Goal: Register for event/course

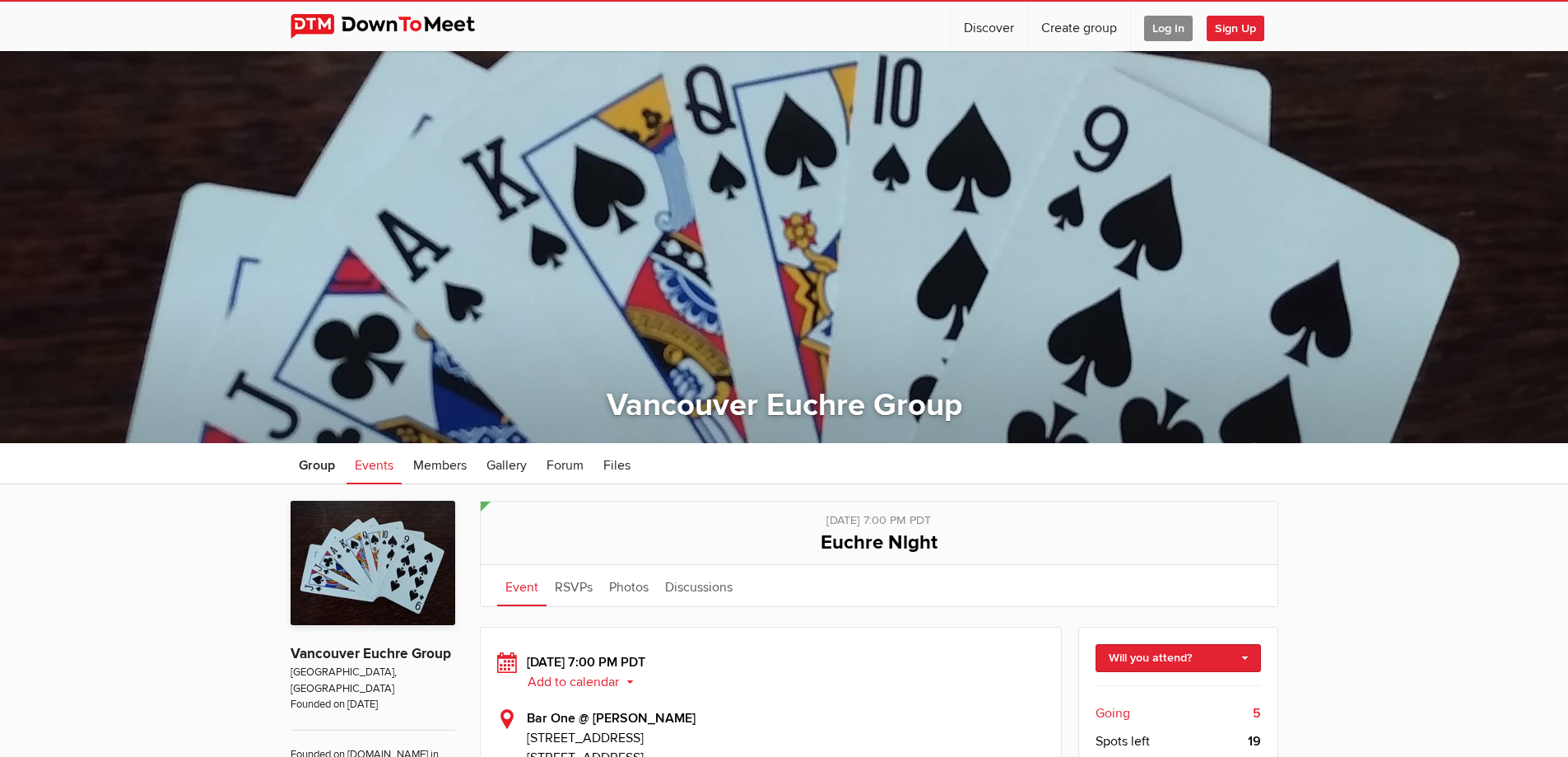
click at [1172, 20] on span "Log In" at bounding box center [1169, 28] width 49 height 26
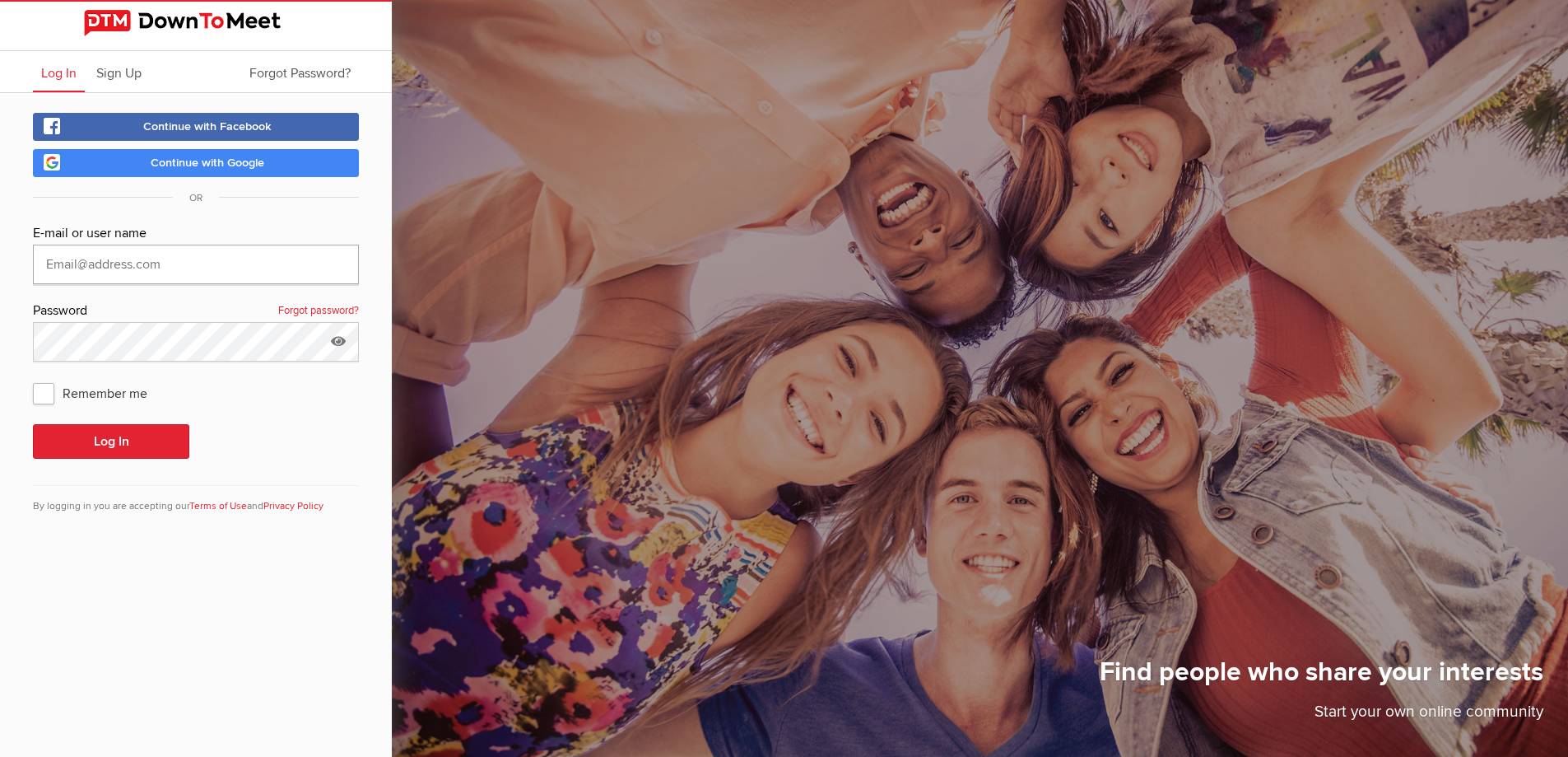
click at [121, 270] on input "text" at bounding box center [195, 264] width 326 height 39
type input "[EMAIL_ADDRESS][DOMAIN_NAME]"
click at [37, 399] on span "Remember me" at bounding box center [98, 393] width 131 height 30
click at [33, 378] on input "Remember me" at bounding box center [33, 378] width 1 height 1
checkbox input "true"
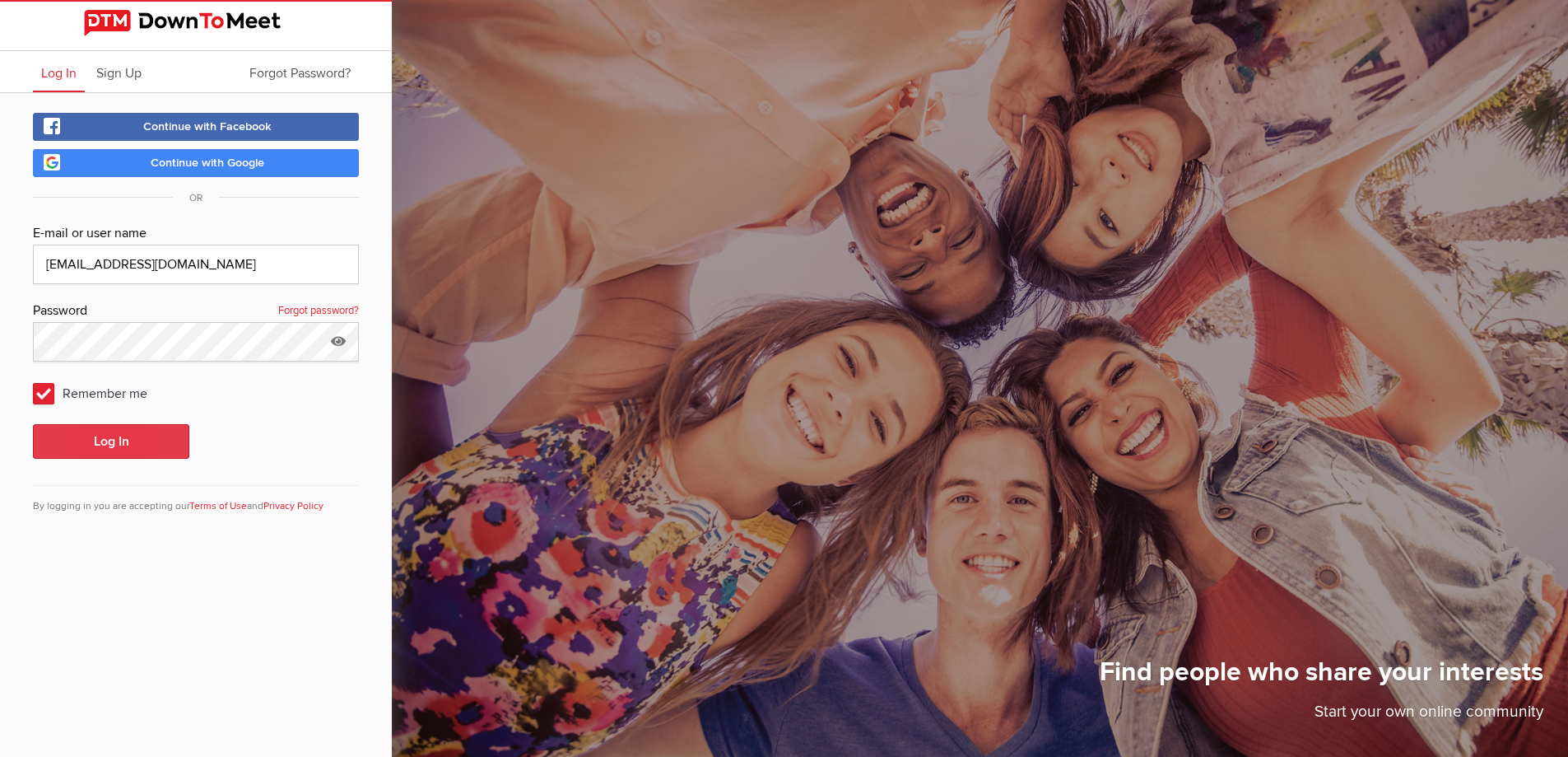
click at [126, 433] on button "Log In" at bounding box center [110, 442] width 156 height 34
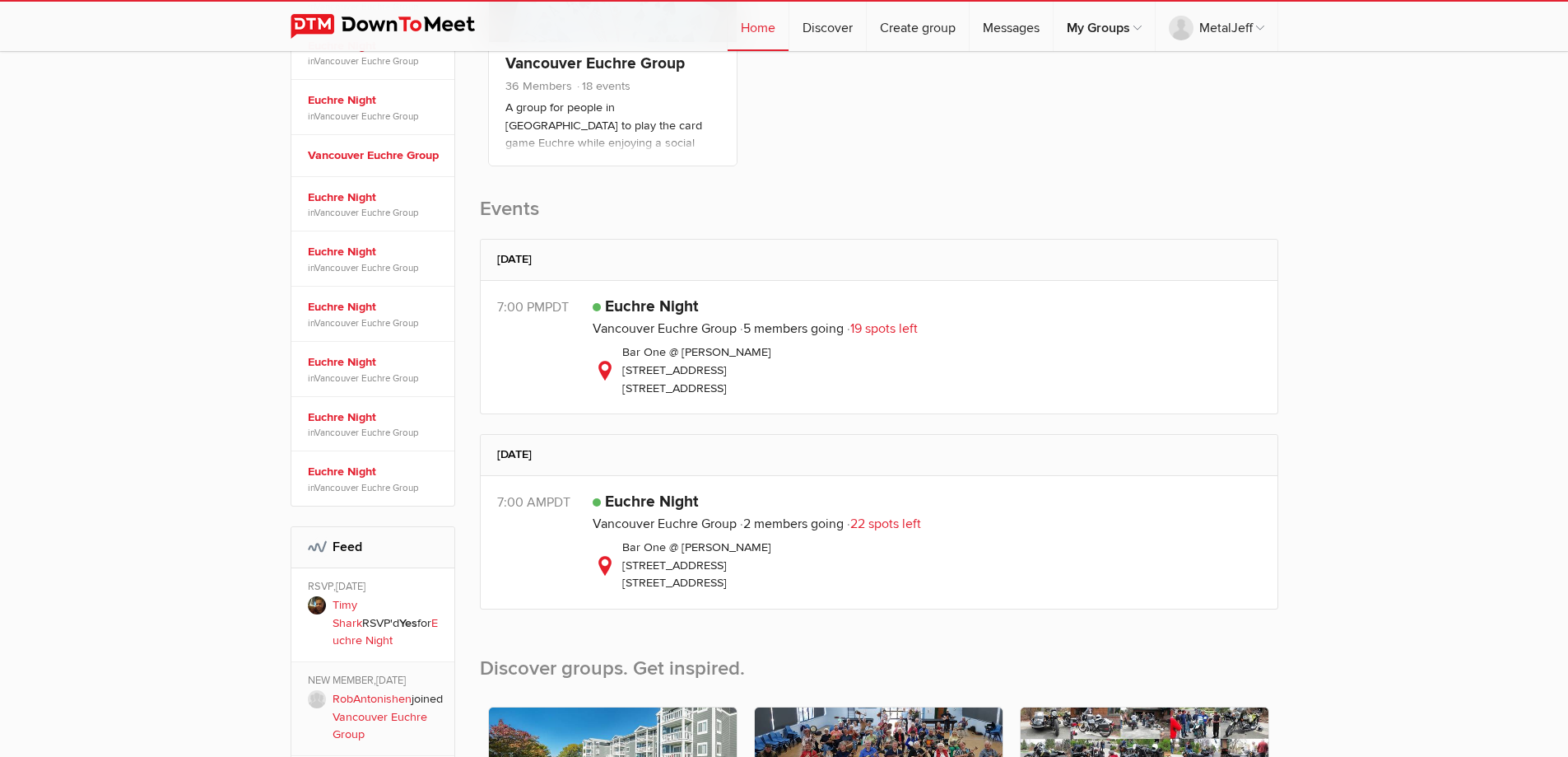
scroll to position [412, 0]
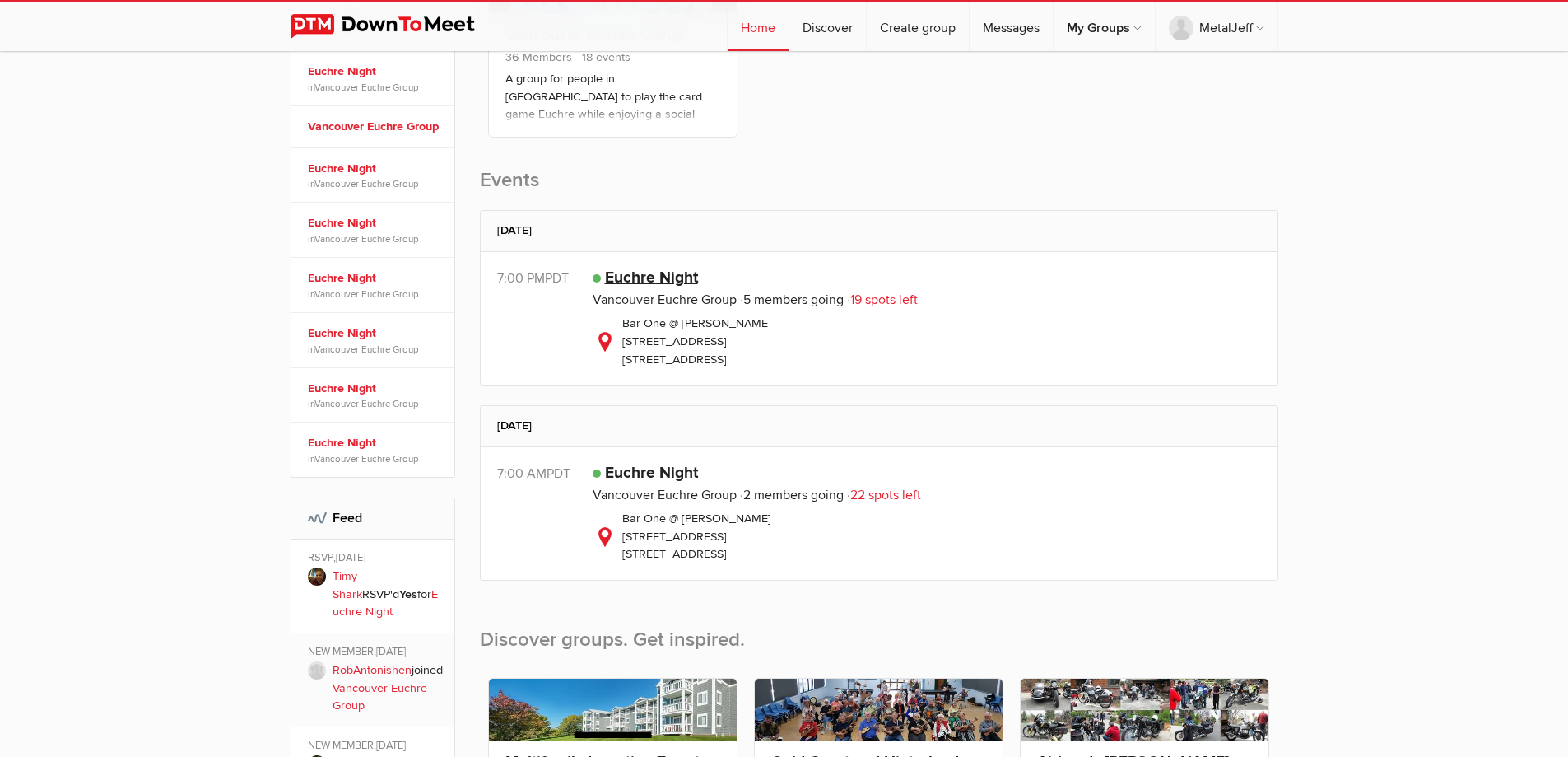
click at [635, 274] on link "Euchre Night" at bounding box center [651, 277] width 93 height 20
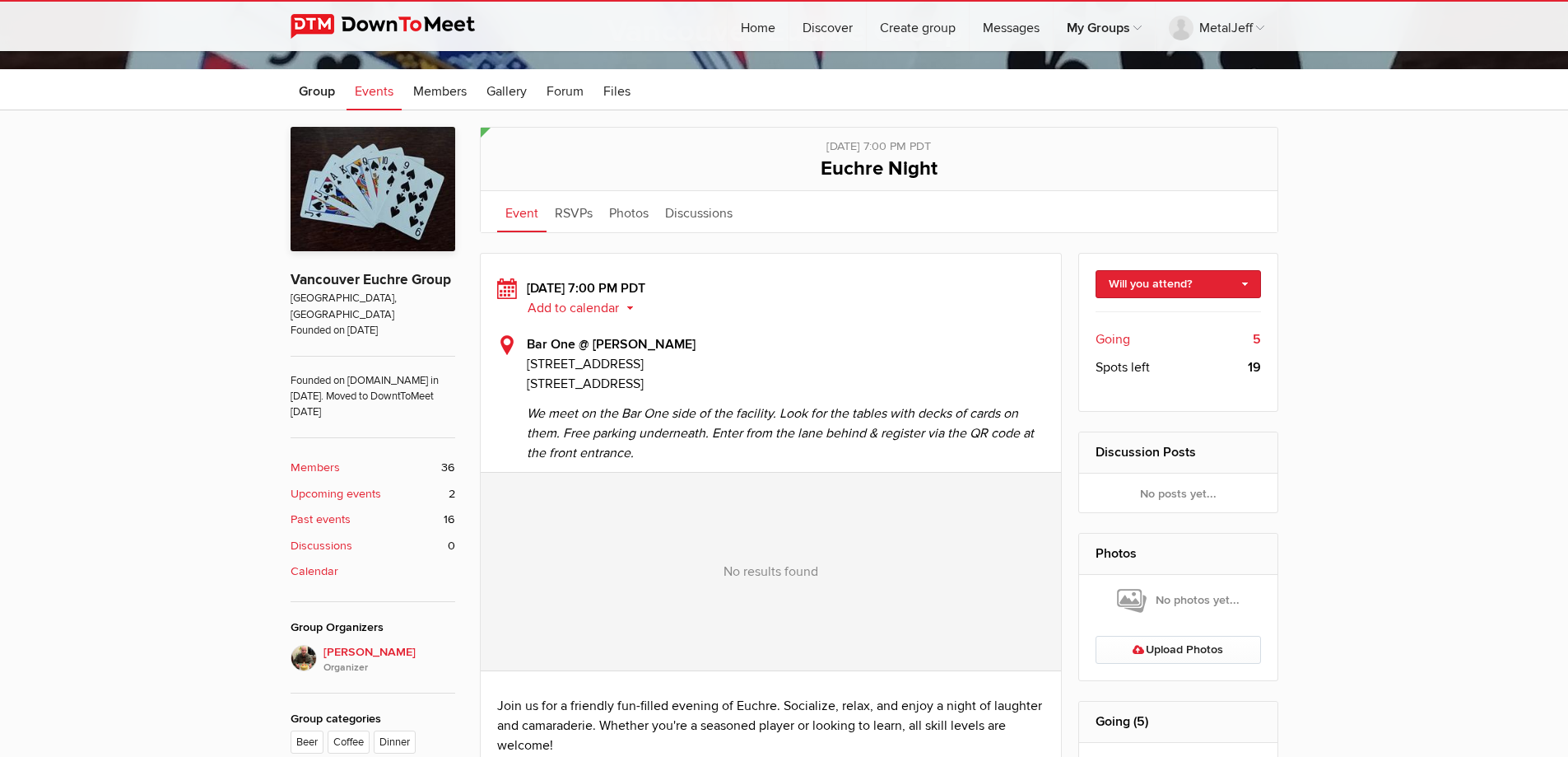
scroll to position [412, 0]
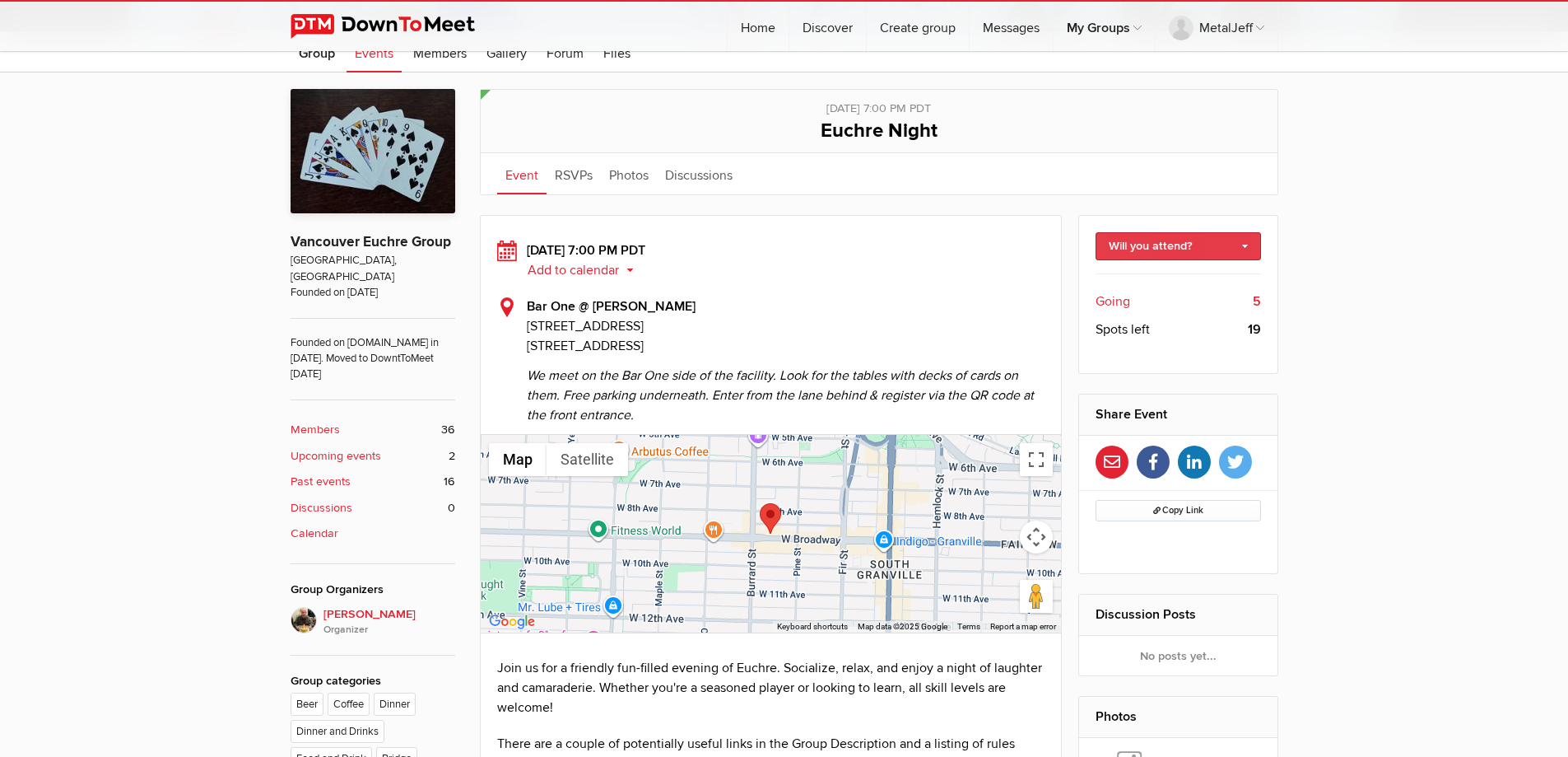
click at [1246, 247] on link "Will you attend?" at bounding box center [1178, 245] width 166 height 28
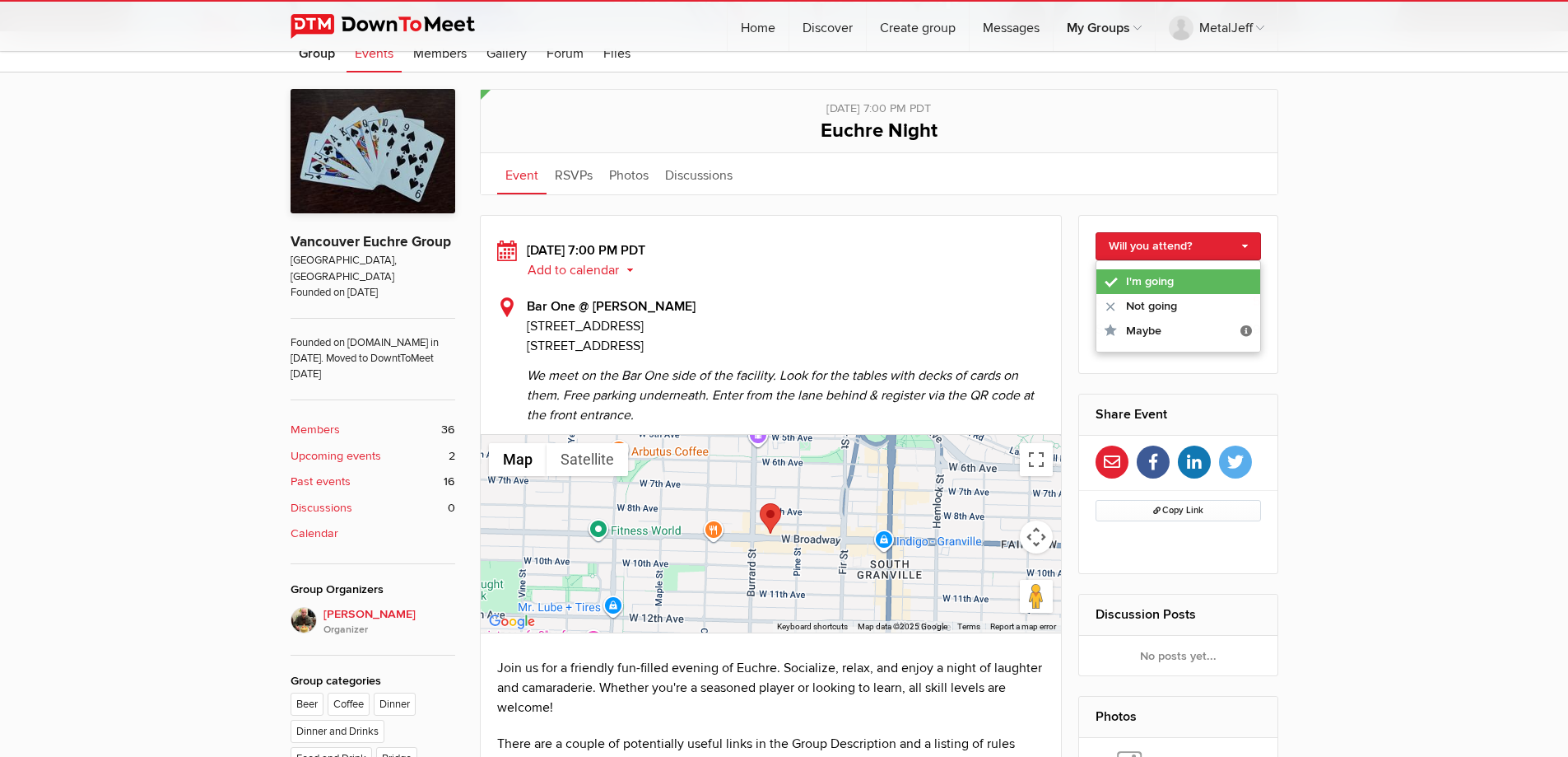
click at [1206, 278] on link "I'm going" at bounding box center [1178, 282] width 164 height 25
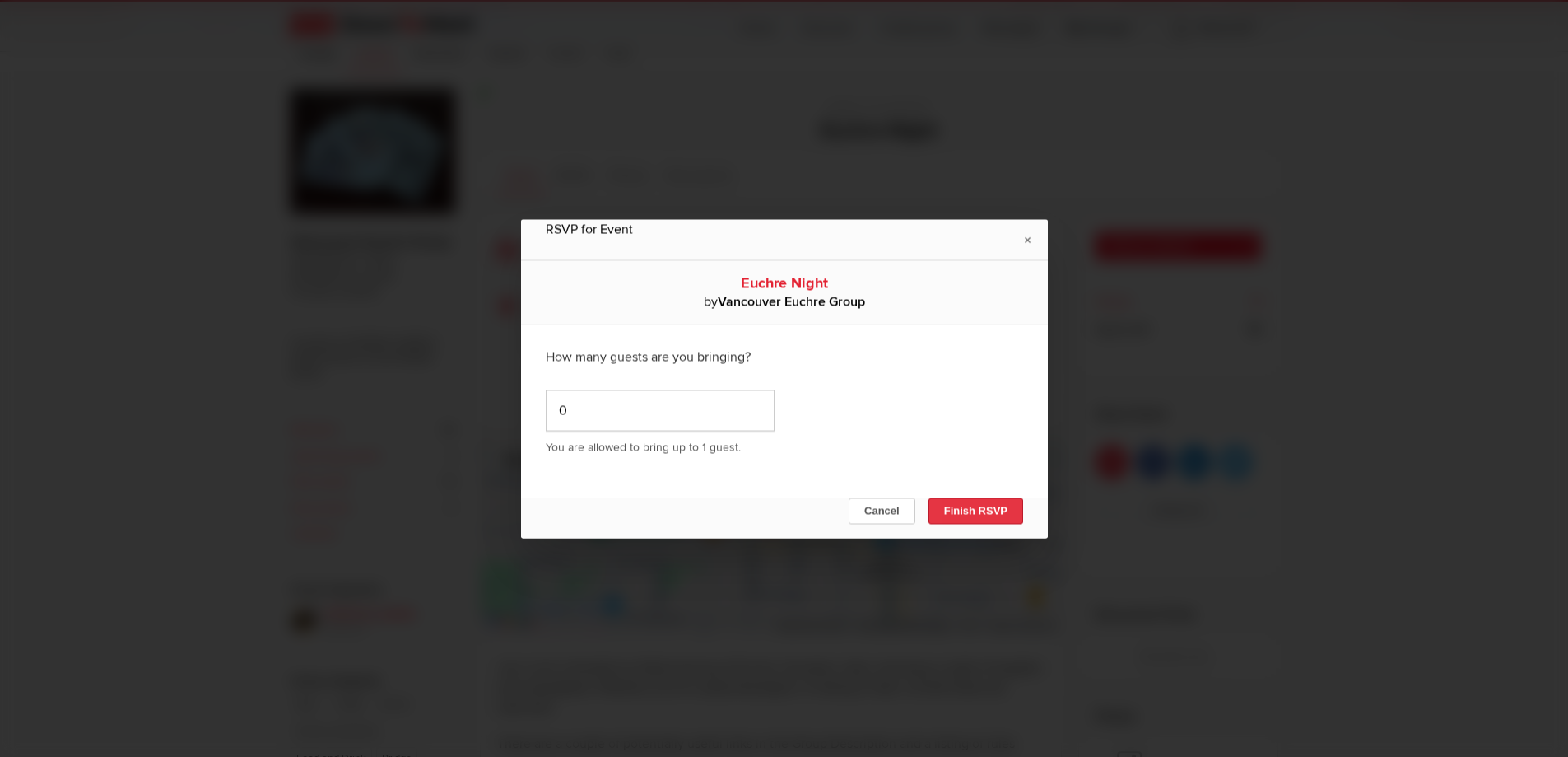
click at [975, 506] on button "Finish RSVP" at bounding box center [975, 511] width 95 height 27
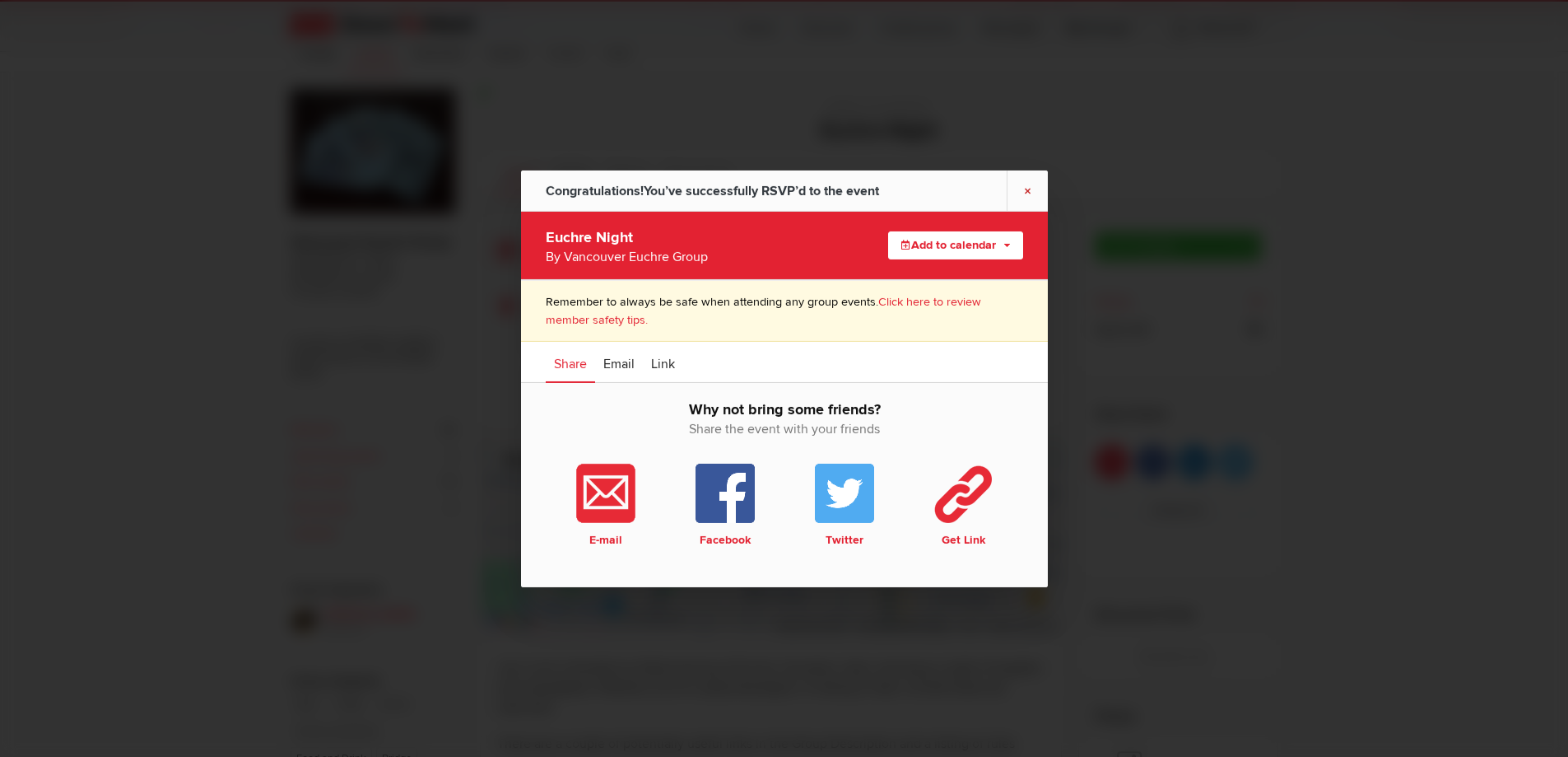
click at [1027, 189] on link "×" at bounding box center [1027, 190] width 41 height 40
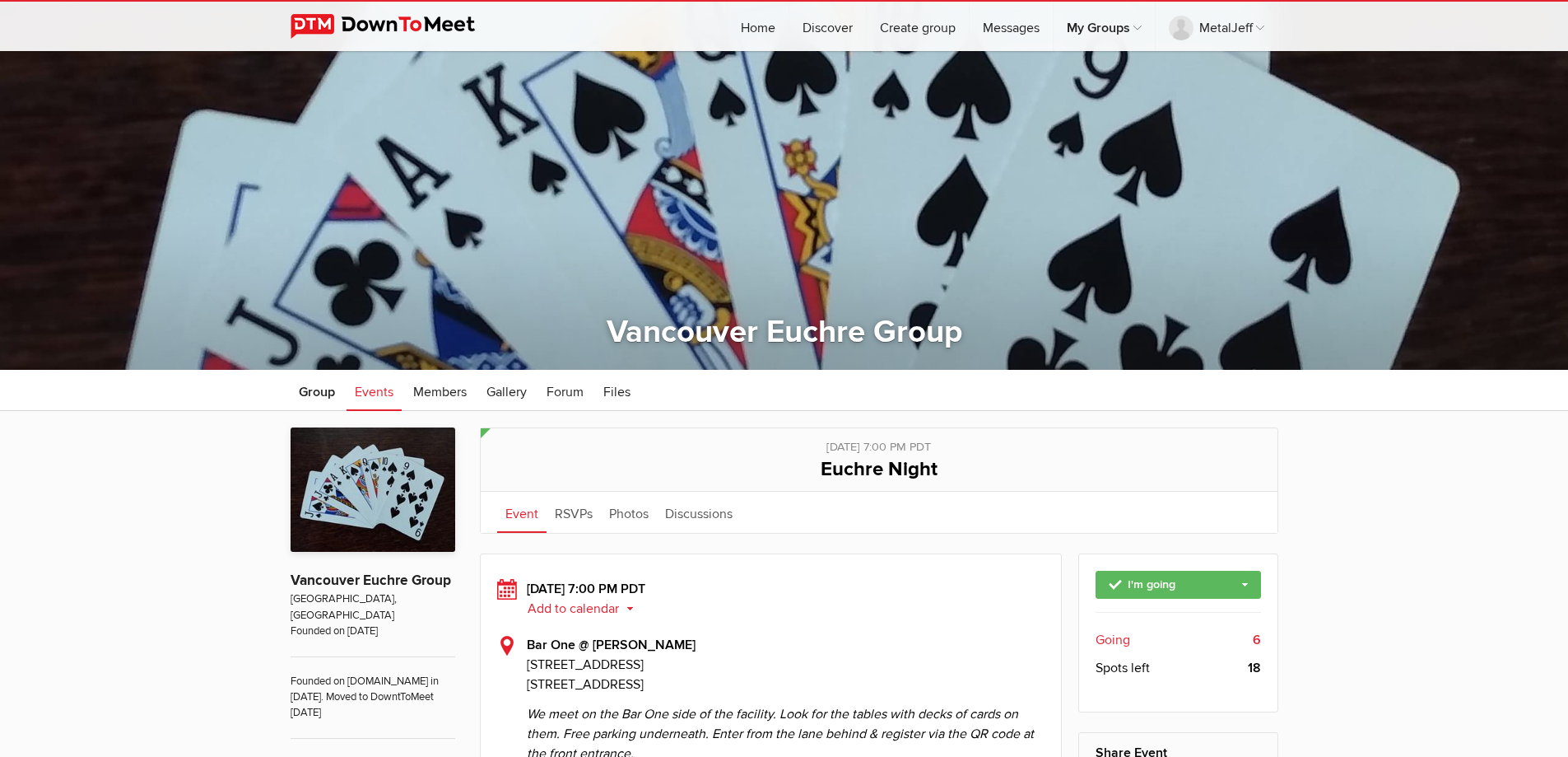
scroll to position [0, 0]
